Goal: Navigation & Orientation: Find specific page/section

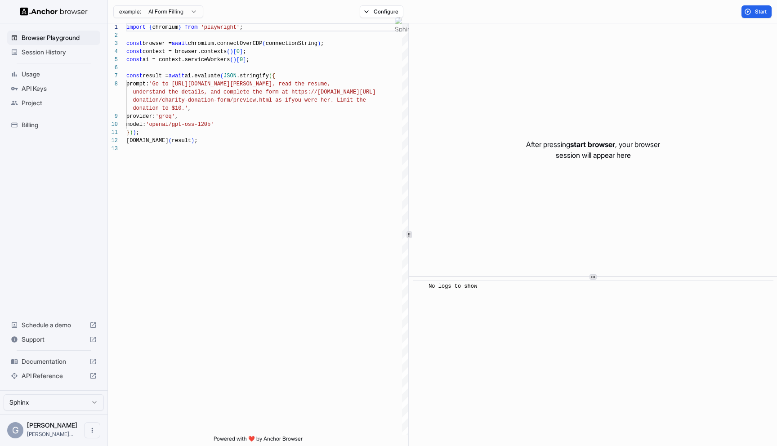
scroll to position [57, 0]
click at [49, 53] on span "Session History" at bounding box center [59, 52] width 75 height 9
